Goal: Obtain resource: Obtain resource

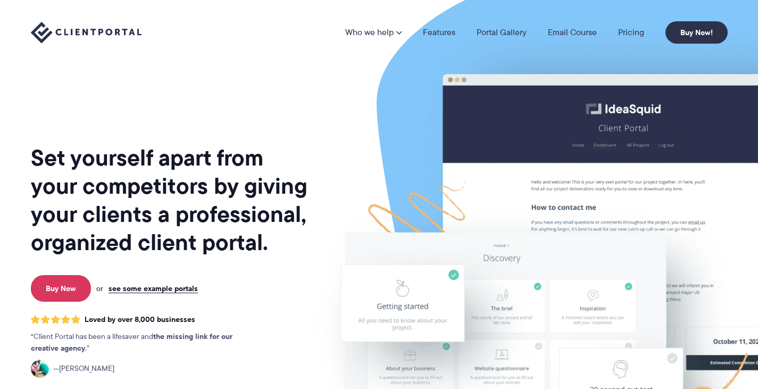
drag, startPoint x: 0, startPoint y: 0, endPoint x: 333, endPoint y: 70, distance: 340.0
drag, startPoint x: 333, startPoint y: 70, endPoint x: 757, endPoint y: 133, distance: 428.9
drag, startPoint x: 757, startPoint y: 133, endPoint x: 350, endPoint y: 103, distance: 407.8
drag, startPoint x: 350, startPoint y: 103, endPoint x: 728, endPoint y: 266, distance: 411.7
click at [728, 266] on img at bounding box center [594, 264] width 596 height 510
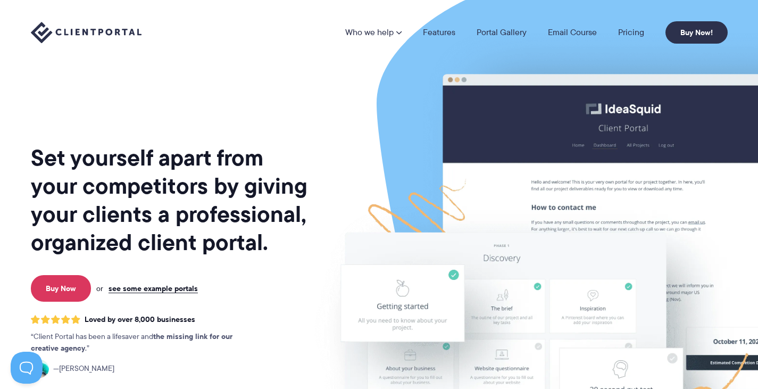
drag, startPoint x: 731, startPoint y: 225, endPoint x: 730, endPoint y: 244, distance: 18.6
click at [730, 244] on img at bounding box center [594, 264] width 596 height 510
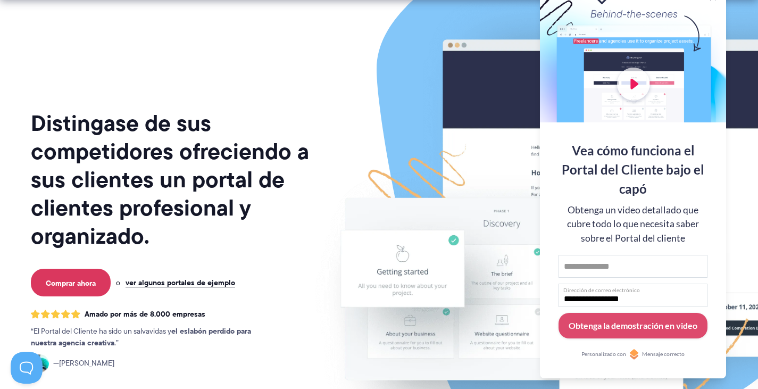
scroll to position [53, 0]
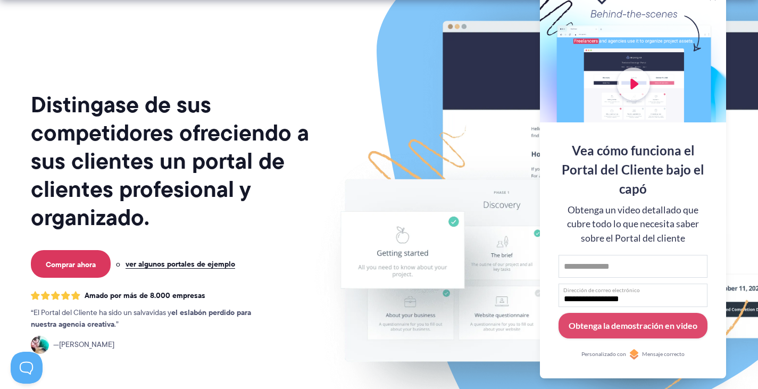
click at [306, 331] on img at bounding box center [594, 210] width 596 height 510
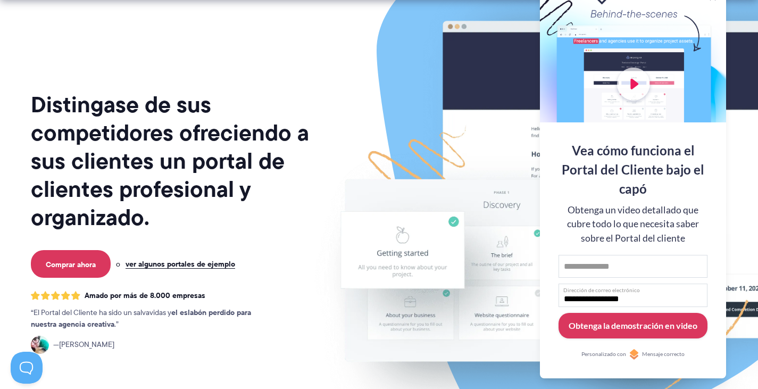
click at [646, 329] on font "Obtenga la demostración en video" at bounding box center [632, 325] width 129 height 10
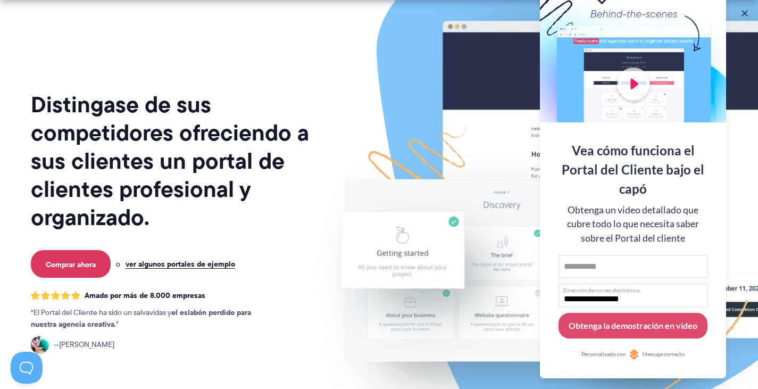
click at [626, 293] on input "**********" at bounding box center [632, 294] width 149 height 23
click at [594, 262] on input "Nombre de pila" at bounding box center [632, 266] width 149 height 23
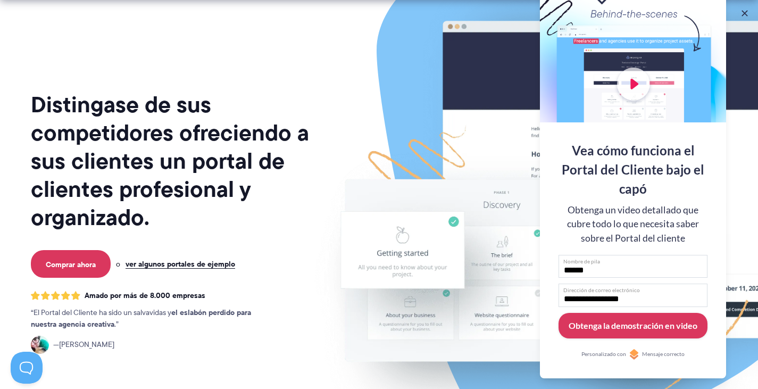
type input "******"
click at [654, 329] on font "Obtenga la demostración en video" at bounding box center [632, 325] width 129 height 10
